Goal: Task Accomplishment & Management: Manage account settings

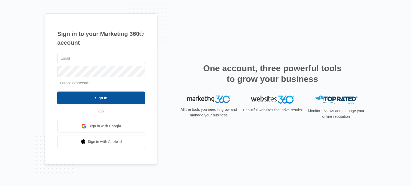
type input "[PERSON_NAME][EMAIL_ADDRESS][DOMAIN_NAME]"
click at [96, 97] on input "Sign In" at bounding box center [101, 97] width 88 height 13
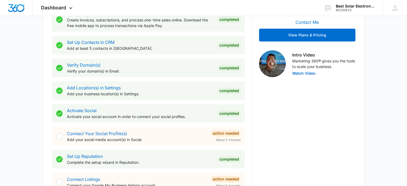
scroll to position [138, 0]
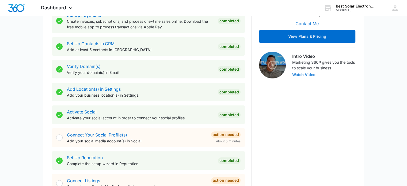
click at [309, 76] on button "Watch Video" at bounding box center [303, 75] width 23 height 4
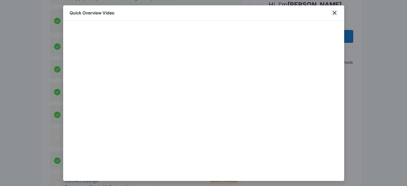
click at [336, 11] on icon "close" at bounding box center [334, 13] width 6 height 6
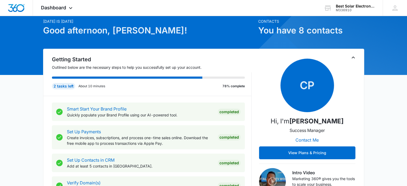
scroll to position [0, 0]
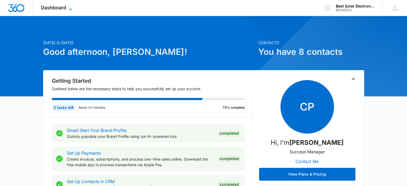
click at [71, 8] on icon at bounding box center [70, 9] width 6 height 6
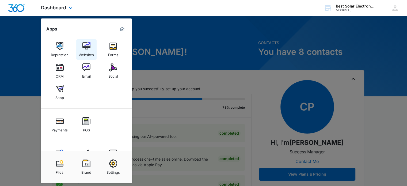
click at [84, 47] on img at bounding box center [86, 46] width 8 height 8
